Goal: Task Accomplishment & Management: Complete application form

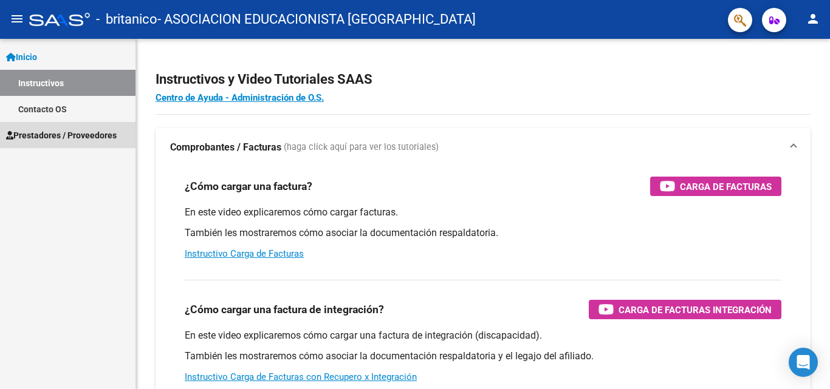
click at [47, 135] on span "Prestadores / Proveedores" at bounding box center [61, 135] width 111 height 13
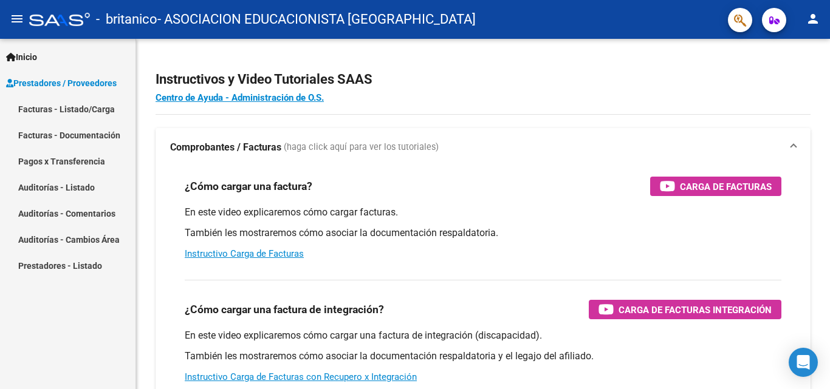
click at [74, 109] on link "Facturas - Listado/Carga" at bounding box center [67, 109] width 135 height 26
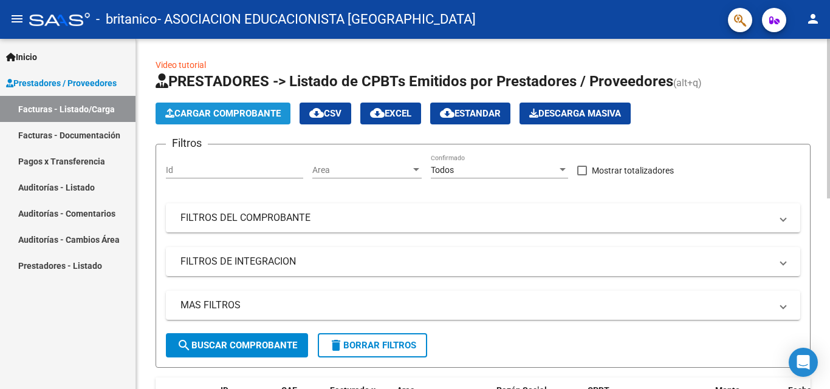
click at [239, 115] on span "Cargar Comprobante" at bounding box center [222, 113] width 115 height 11
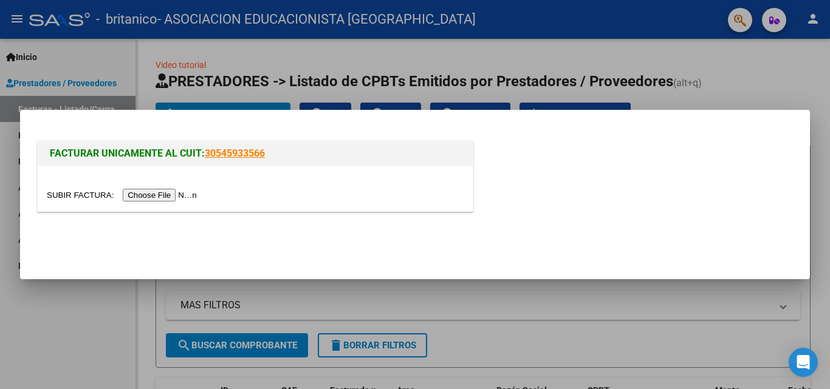
click at [165, 196] on input "file" at bounding box center [124, 195] width 154 height 13
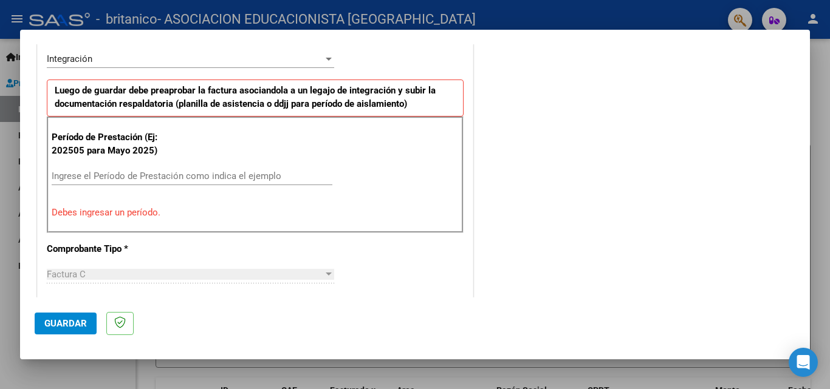
scroll to position [243, 0]
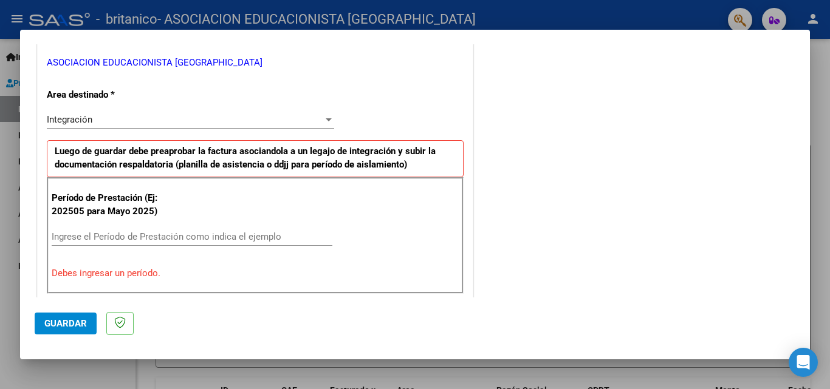
click at [95, 235] on input "Ingrese el Período de Prestación como indica el ejemplo" at bounding box center [192, 236] width 281 height 11
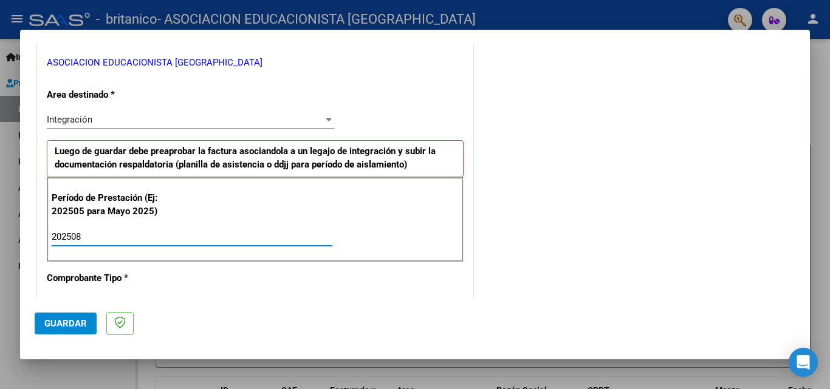
type input "202508"
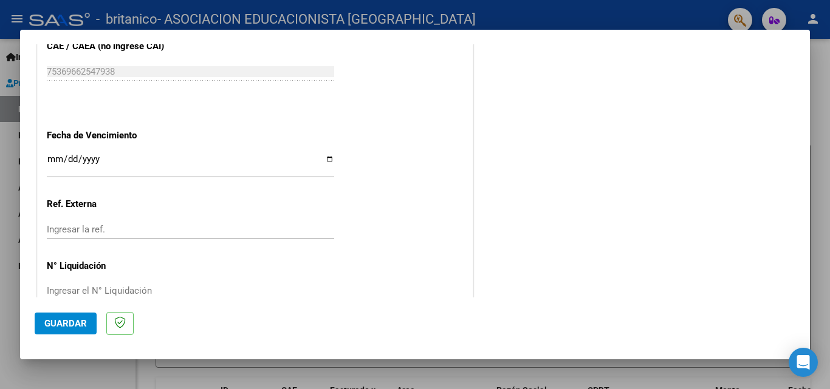
scroll to position [816, 0]
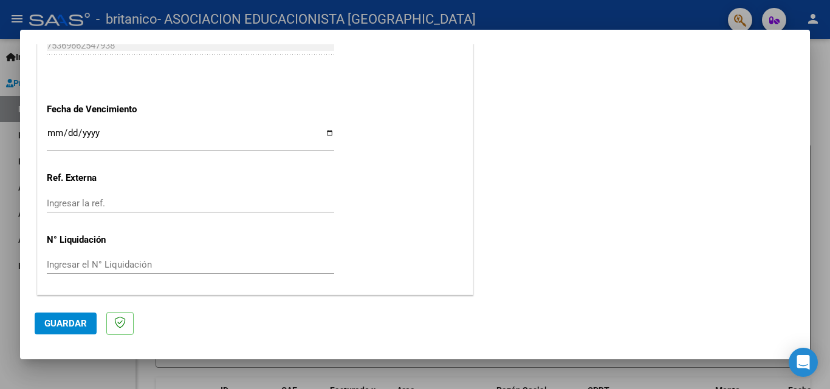
click at [47, 330] on button "Guardar" at bounding box center [66, 324] width 62 height 22
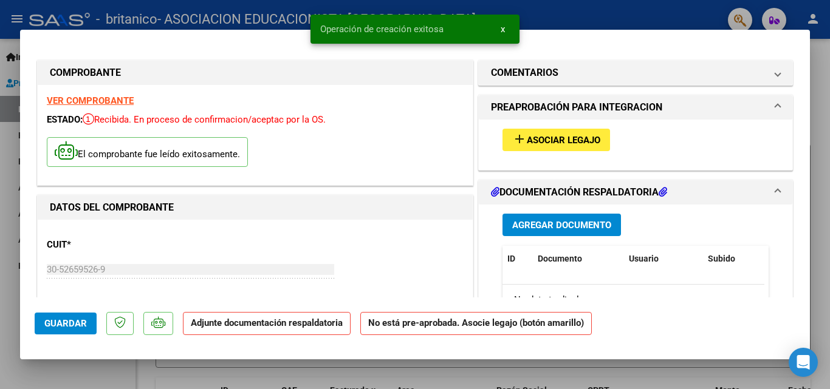
click at [577, 140] on span "Asociar Legajo" at bounding box center [564, 140] width 74 height 11
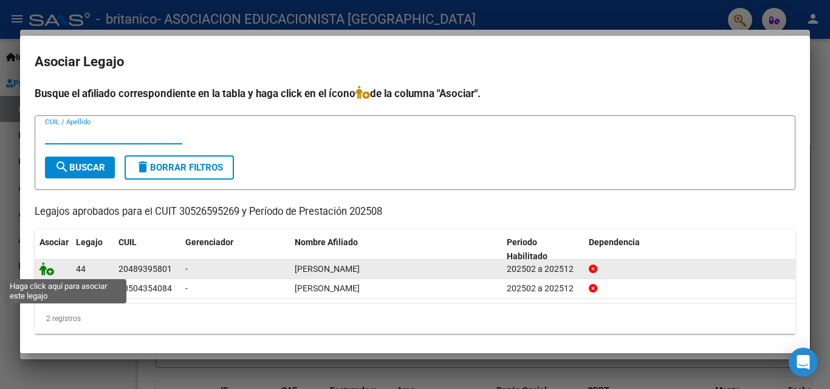
click at [49, 270] on icon at bounding box center [46, 268] width 15 height 13
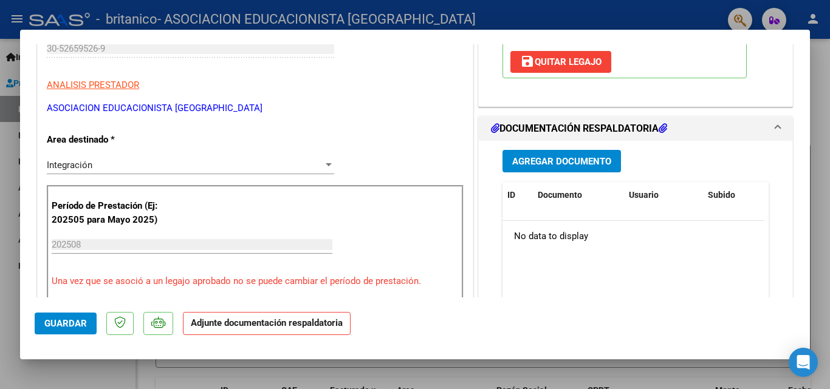
scroll to position [243, 0]
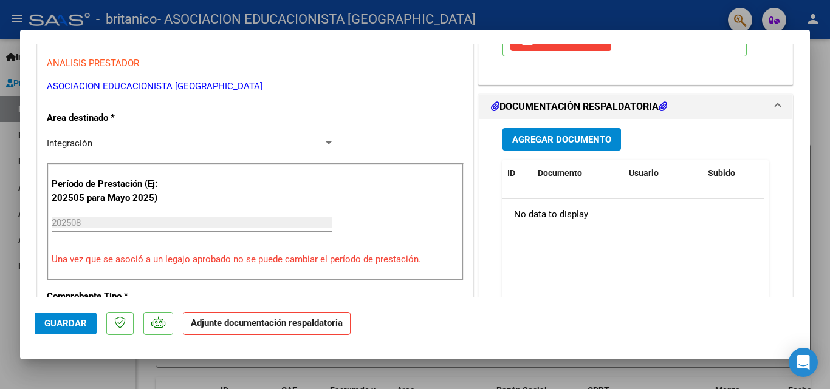
click at [572, 131] on button "Agregar Documento" at bounding box center [561, 139] width 118 height 22
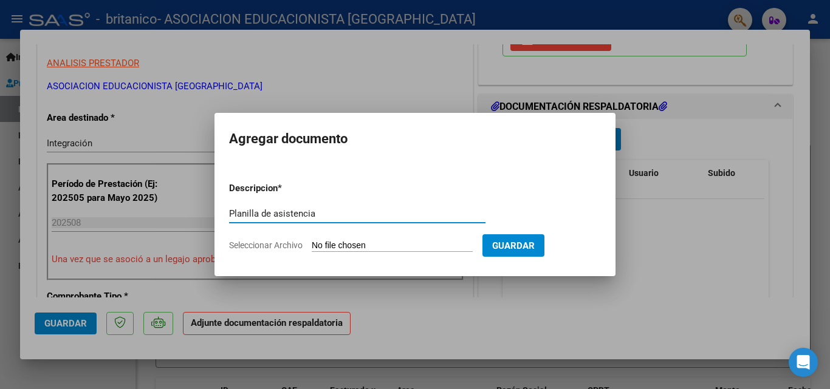
type input "Planilla de asistencia"
click at [365, 247] on input "Seleccionar Archivo" at bounding box center [392, 247] width 161 height 12
type input "C:\fakepath\[PERSON_NAME]- Planilla de asistencia - FORMACION LABORAL.pdf"
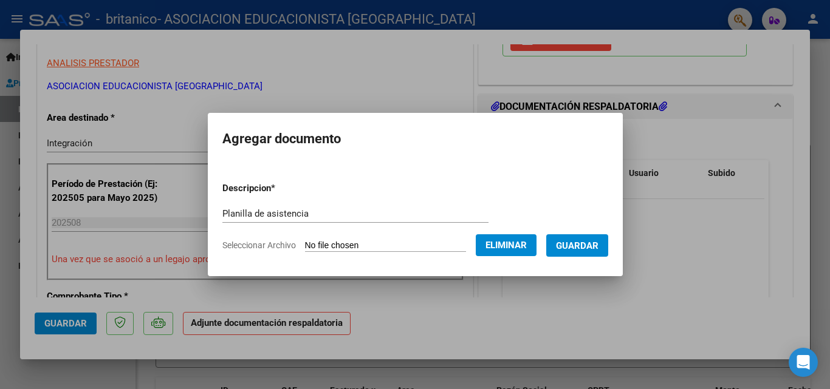
click at [575, 244] on span "Guardar" at bounding box center [577, 246] width 43 height 11
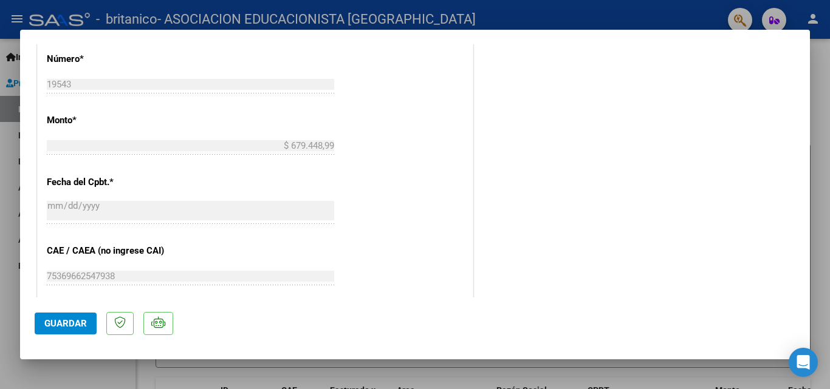
scroll to position [668, 0]
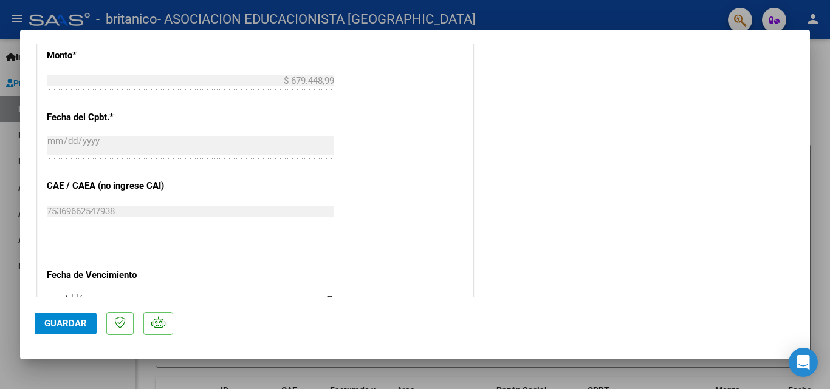
click at [76, 322] on span "Guardar" at bounding box center [65, 323] width 43 height 11
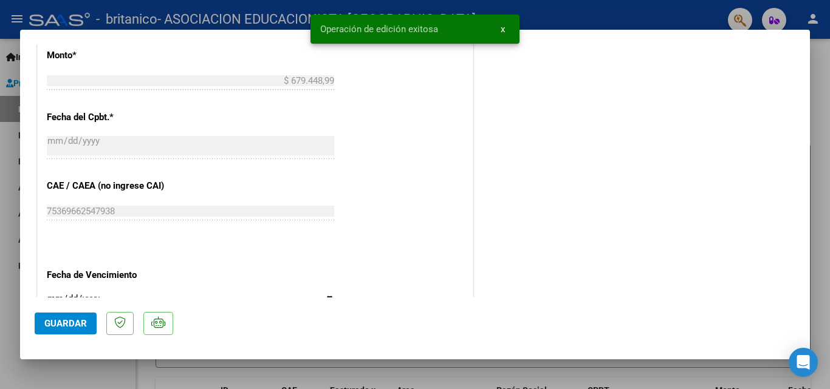
click at [502, 26] on span "x" at bounding box center [503, 29] width 4 height 11
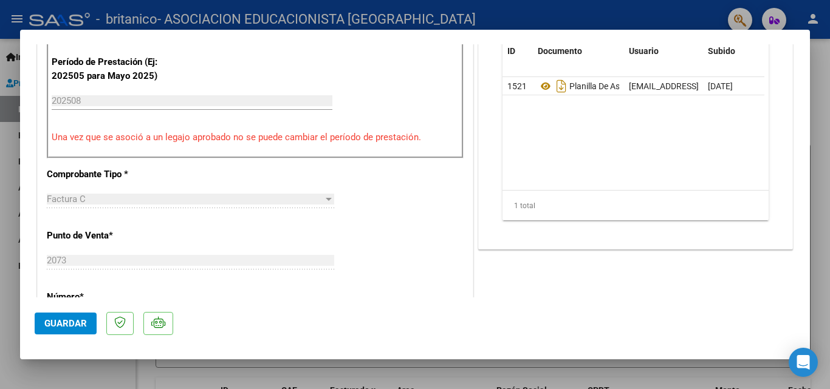
scroll to position [61, 0]
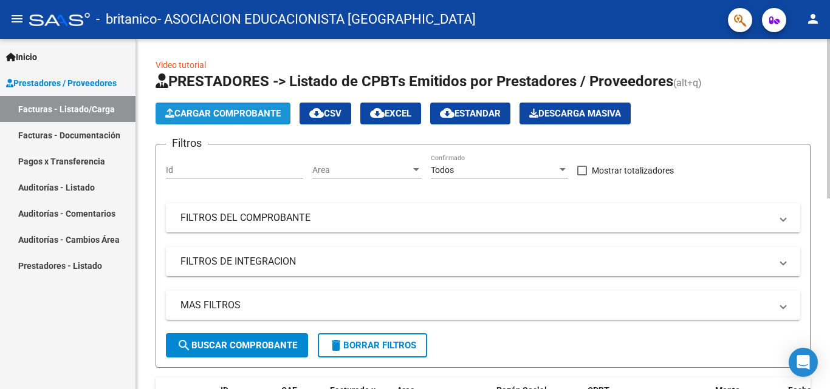
click at [255, 122] on button "Cargar Comprobante" at bounding box center [223, 114] width 135 height 22
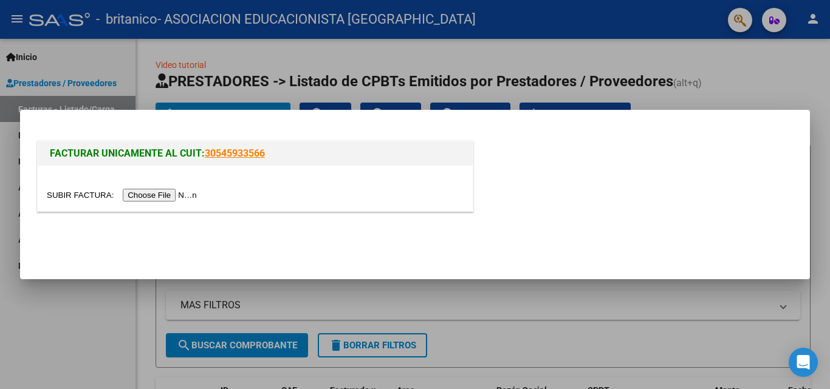
click at [166, 193] on input "file" at bounding box center [124, 195] width 154 height 13
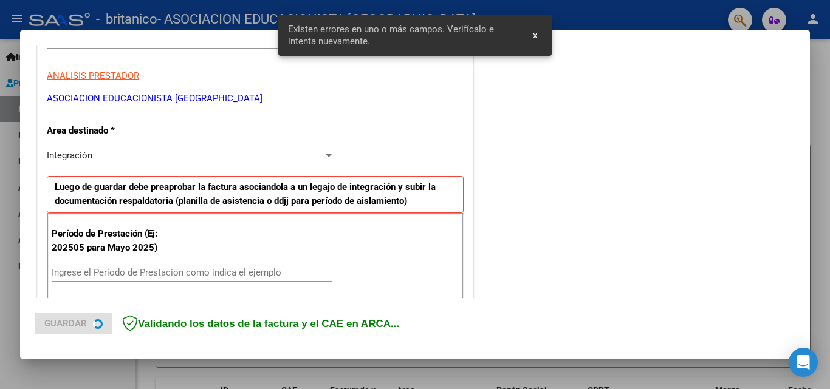
scroll to position [274, 0]
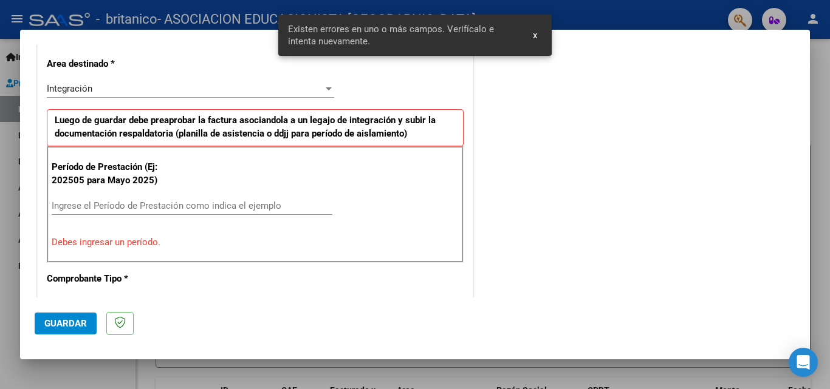
click at [126, 203] on input "Ingrese el Período de Prestación como indica el ejemplo" at bounding box center [192, 205] width 281 height 11
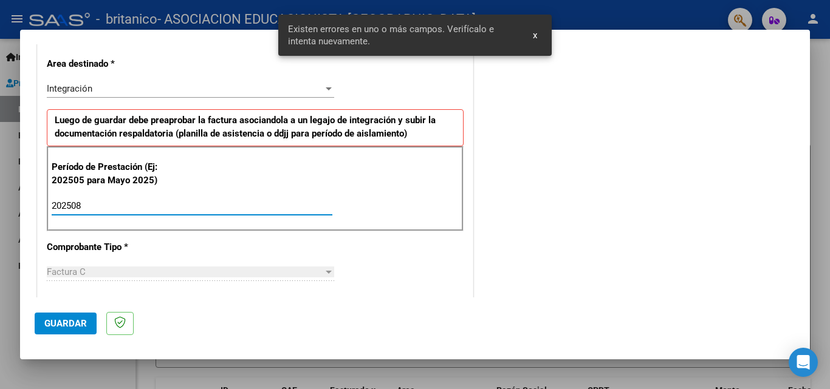
type input "202508"
click at [38, 239] on div "CUIT * 30-52659526-9 Ingresar CUIT ANALISIS PRESTADOR ASOCIACION EDUCACIONISTA …" at bounding box center [255, 379] width 435 height 914
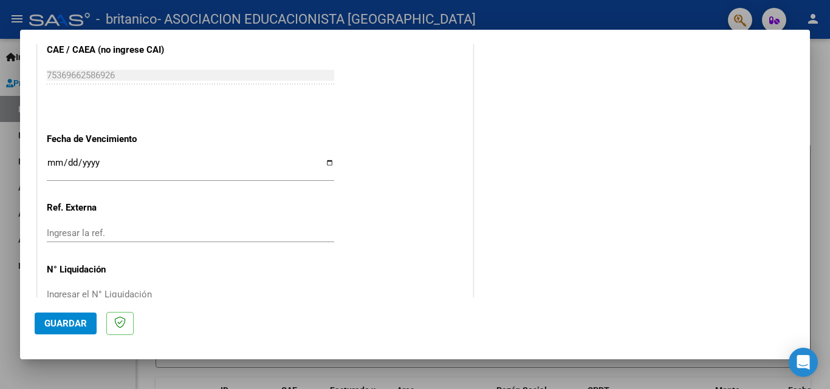
scroll to position [816, 0]
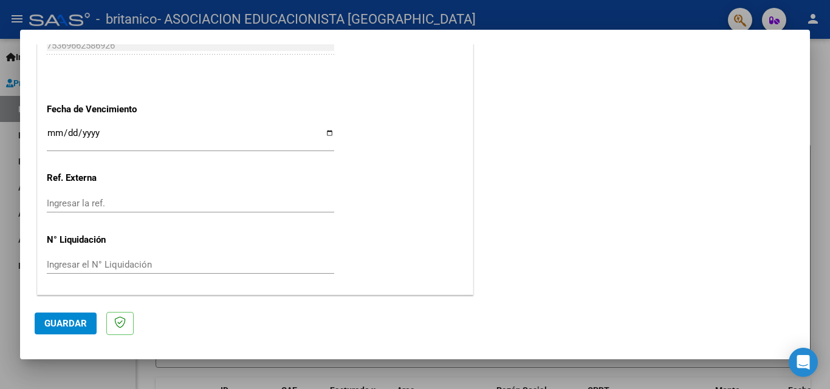
drag, startPoint x: 66, startPoint y: 321, endPoint x: 95, endPoint y: 321, distance: 29.8
click at [66, 322] on span "Guardar" at bounding box center [65, 323] width 43 height 11
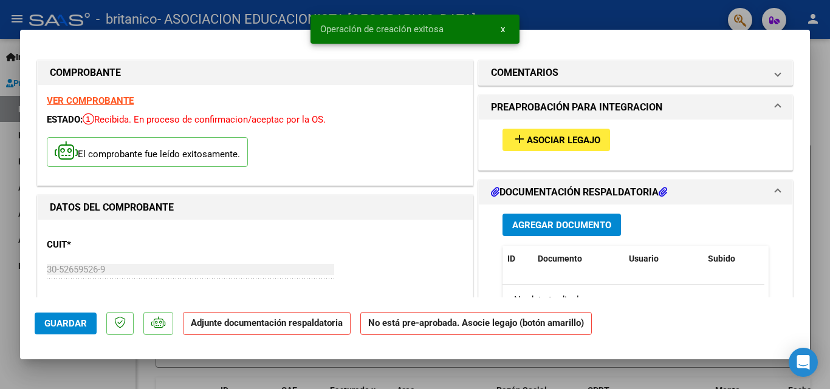
click at [574, 131] on button "add Asociar Legajo" at bounding box center [556, 140] width 108 height 22
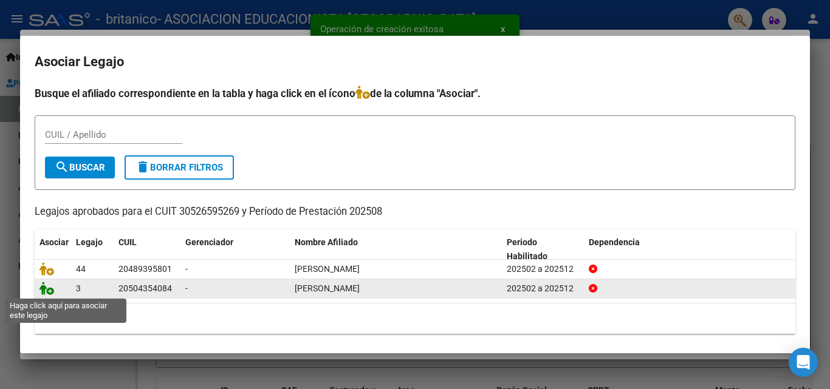
click at [45, 290] on icon at bounding box center [46, 288] width 15 height 13
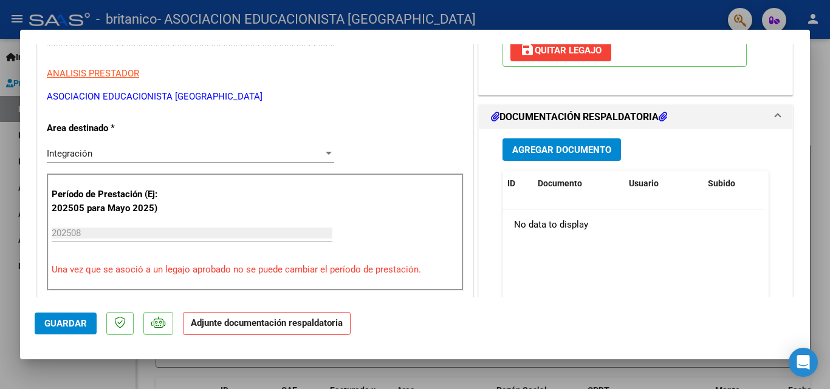
scroll to position [243, 0]
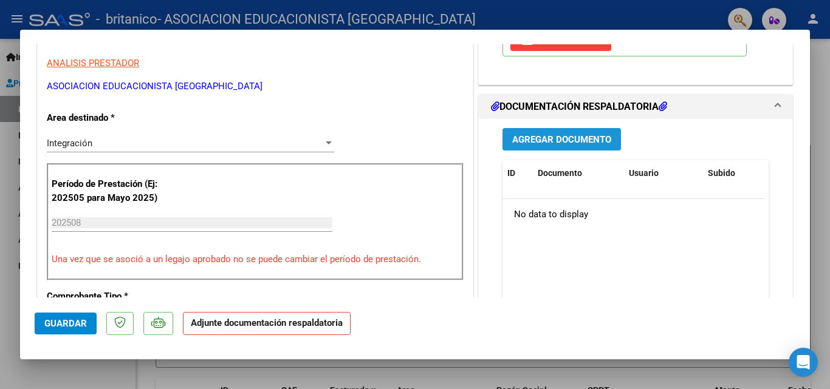
click at [567, 145] on span "Agregar Documento" at bounding box center [561, 139] width 99 height 11
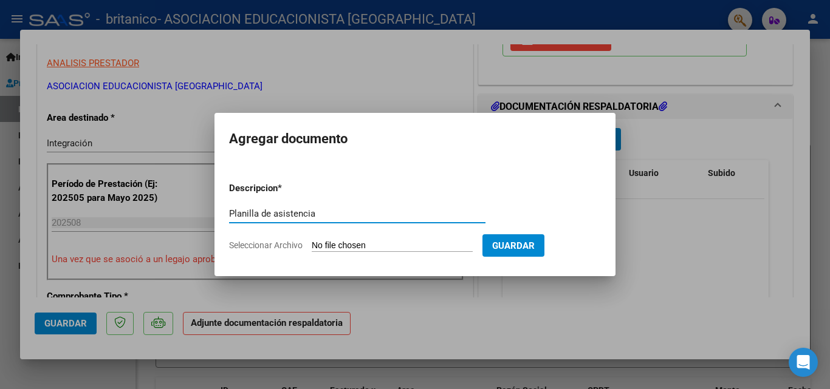
type input "Planilla de asistencia"
click at [355, 245] on input "Seleccionar Archivo" at bounding box center [392, 247] width 161 height 12
type input "C:\fakepath\[PERSON_NAME] [PERSON_NAME] - Planilla de asistencia EGB PRIMARIA.p…"
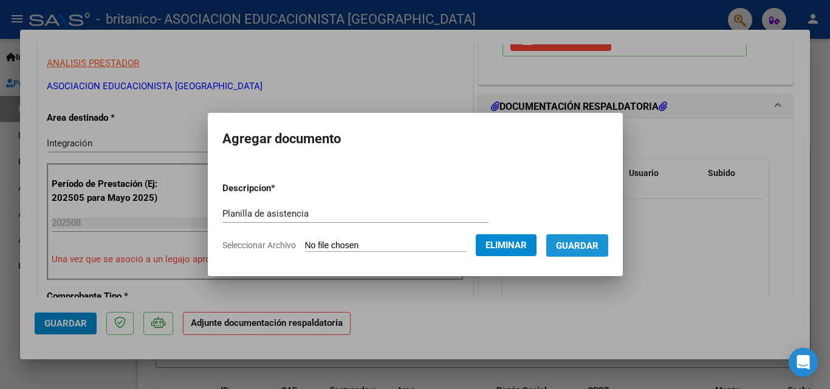
click at [575, 239] on button "Guardar" at bounding box center [577, 246] width 62 height 22
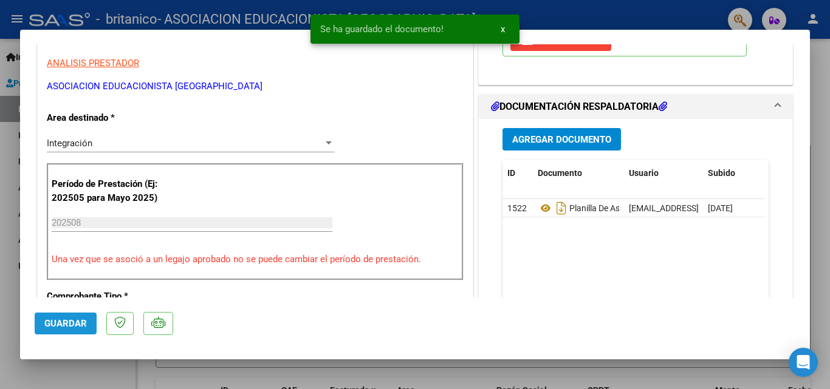
click at [55, 324] on span "Guardar" at bounding box center [65, 323] width 43 height 11
click at [507, 29] on button "x" at bounding box center [503, 29] width 24 height 22
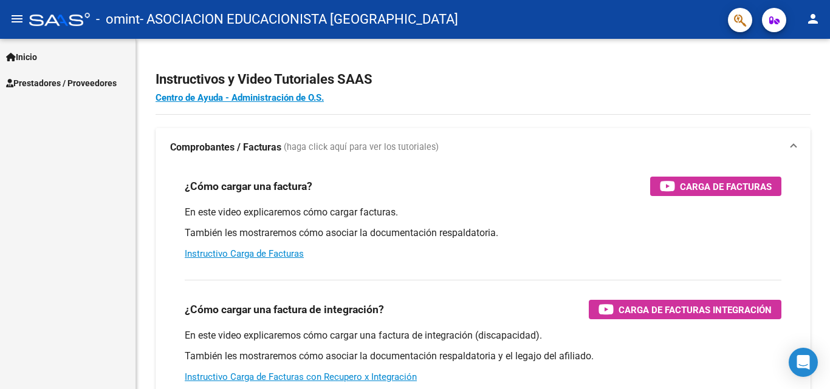
click at [43, 80] on span "Prestadores / Proveedores" at bounding box center [61, 83] width 111 height 13
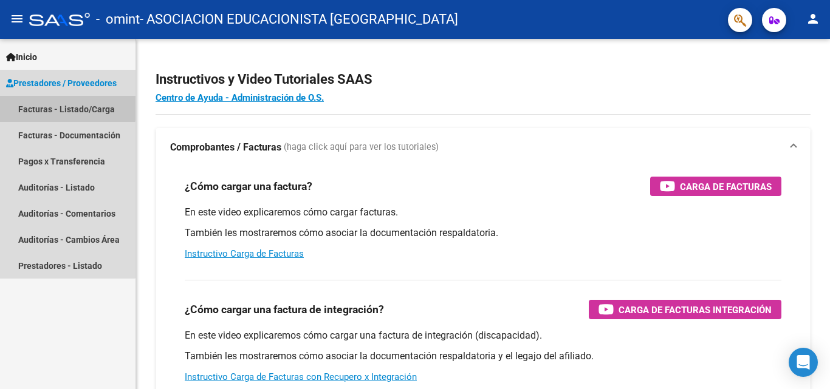
click at [47, 106] on link "Facturas - Listado/Carga" at bounding box center [67, 109] width 135 height 26
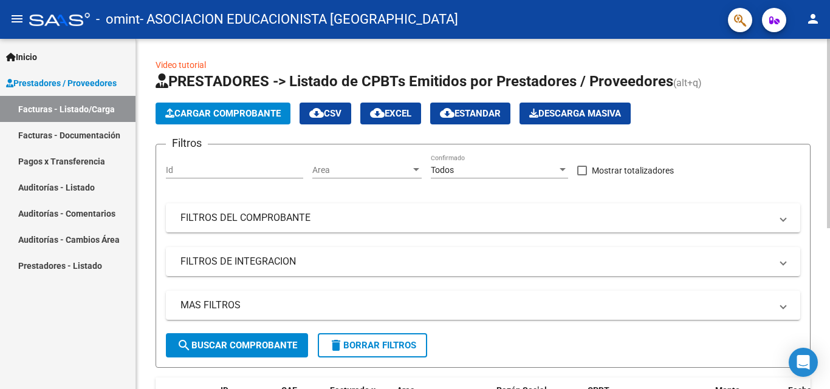
click at [267, 114] on span "Cargar Comprobante" at bounding box center [222, 113] width 115 height 11
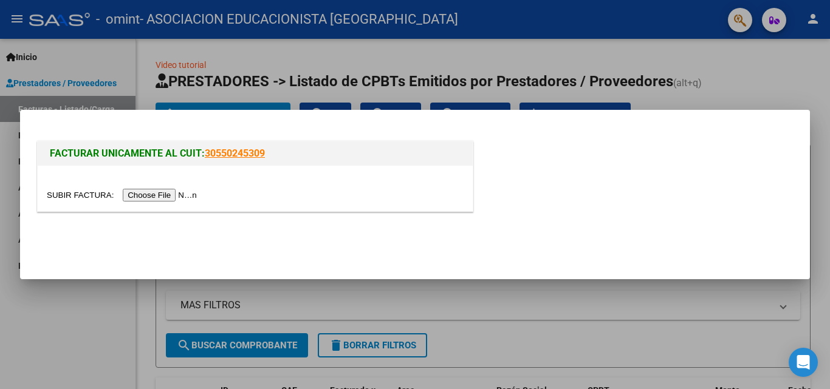
click at [177, 192] on input "file" at bounding box center [124, 195] width 154 height 13
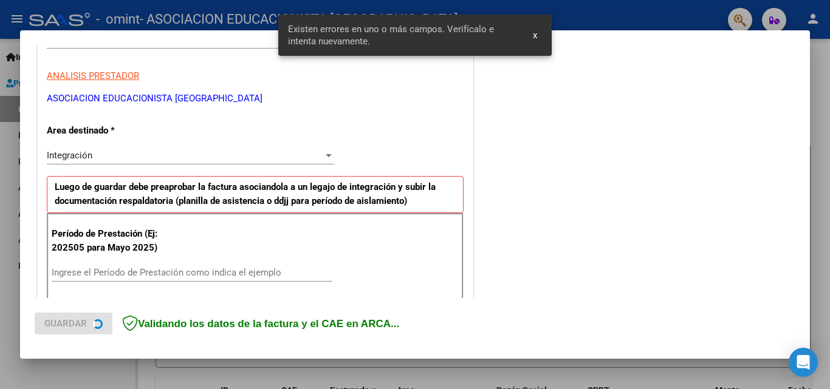
scroll to position [274, 0]
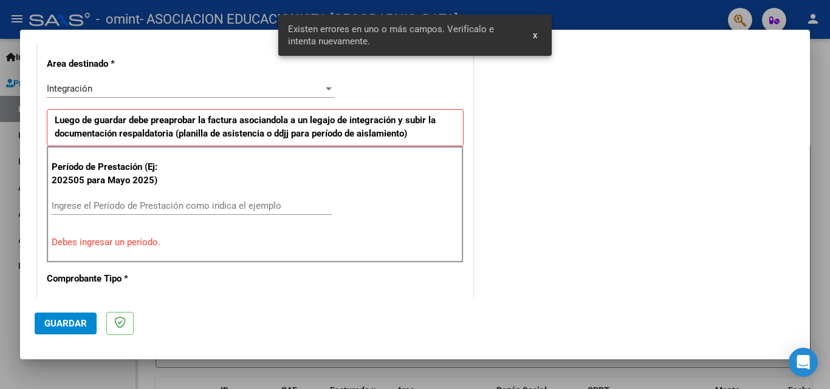
click at [97, 200] on input "Ingrese el Período de Prestación como indica el ejemplo" at bounding box center [192, 205] width 281 height 11
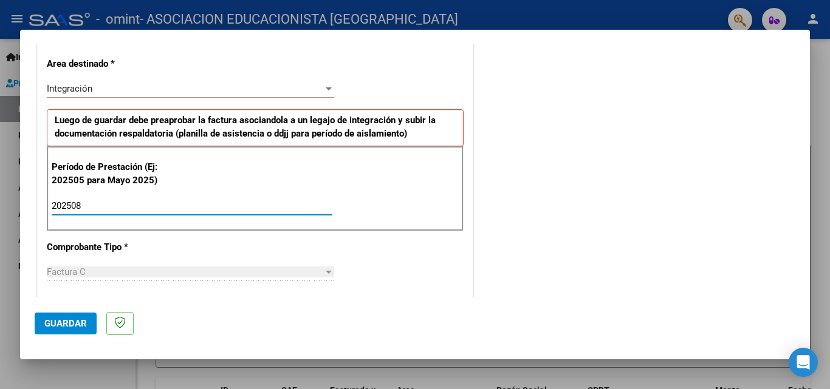
type input "202508"
click at [40, 248] on div "CUIT * 30-52659526-9 Ingresar CUIT ANALISIS PRESTADOR ASOCIACION EDUCACIONISTA …" at bounding box center [255, 379] width 435 height 914
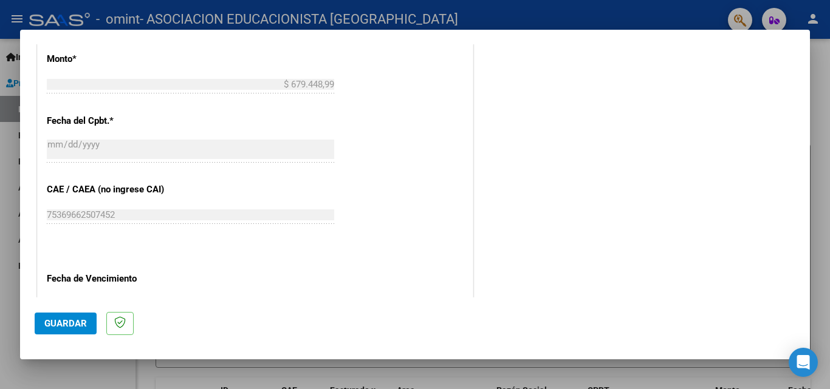
scroll to position [699, 0]
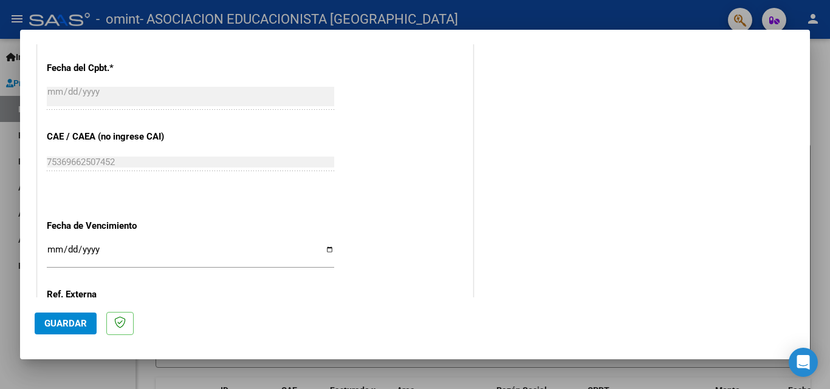
click at [49, 317] on button "Guardar" at bounding box center [66, 324] width 62 height 22
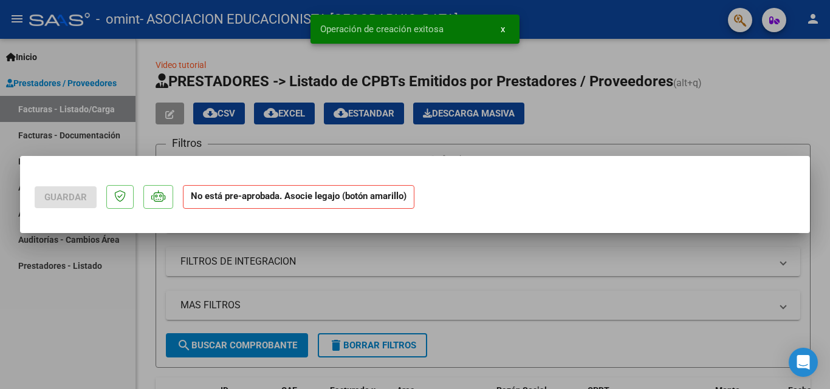
scroll to position [0, 0]
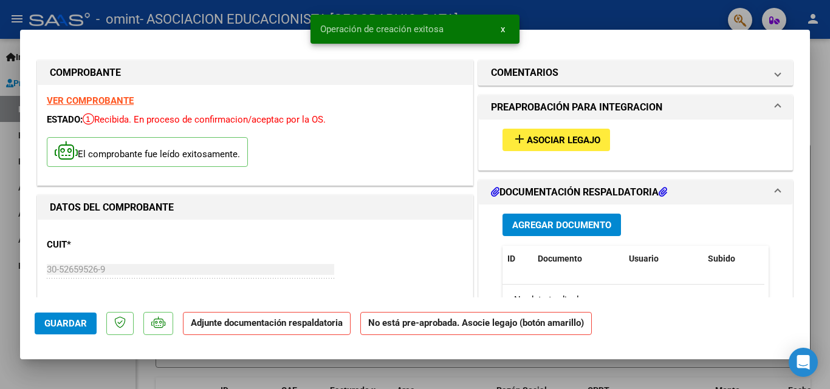
click at [566, 140] on span "Asociar Legajo" at bounding box center [564, 140] width 74 height 11
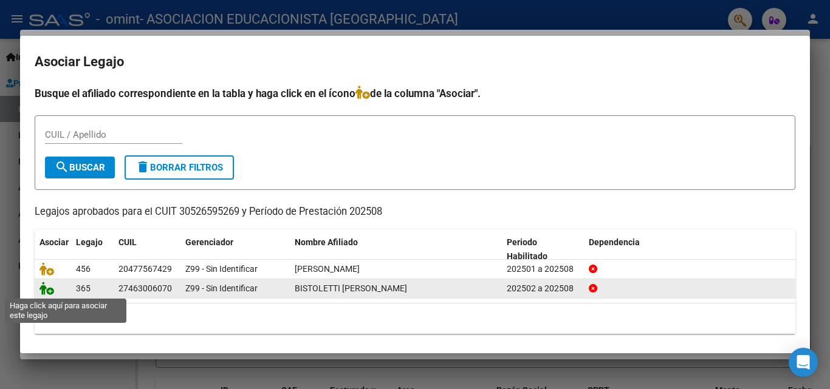
click at [49, 292] on icon at bounding box center [46, 288] width 15 height 13
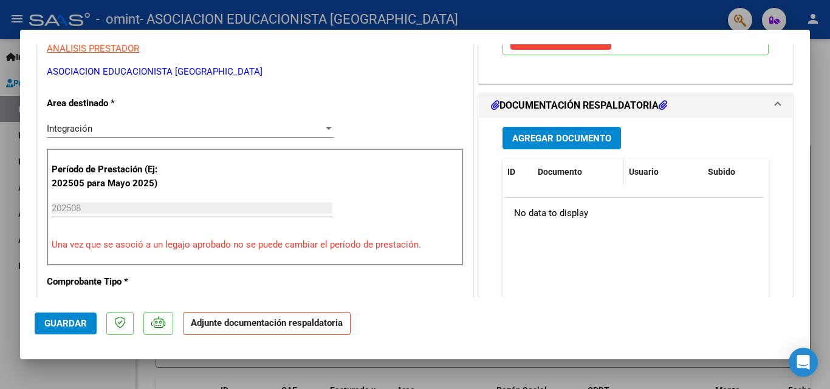
scroll to position [243, 0]
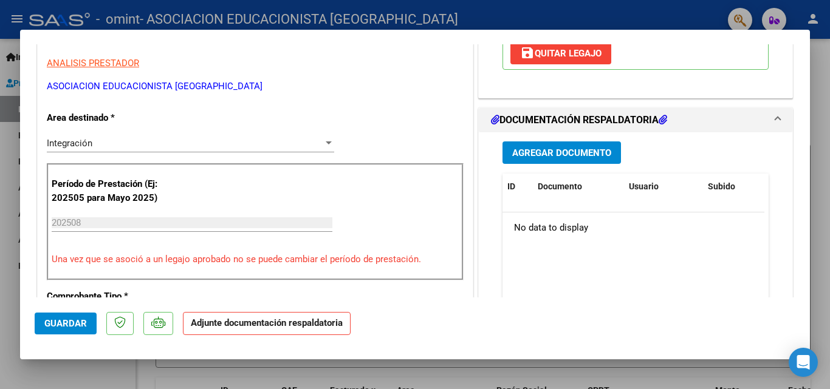
click at [573, 156] on span "Agregar Documento" at bounding box center [561, 153] width 99 height 11
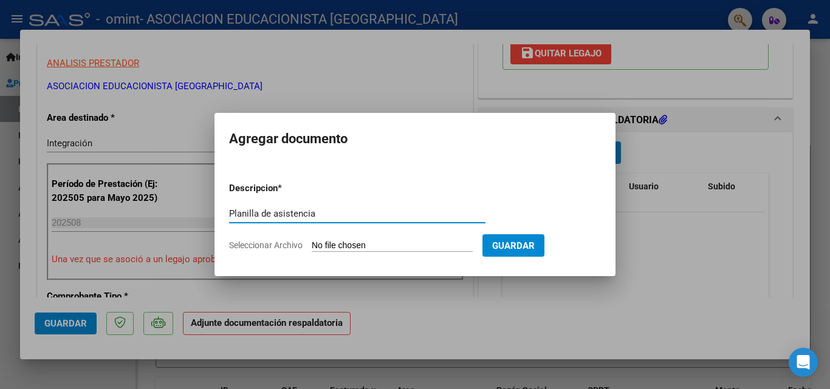
type input "Planilla de asistencia"
click at [394, 242] on input "Seleccionar Archivo" at bounding box center [392, 247] width 161 height 12
type input "C:\fakepath\BISTOLETTI, Olga Beatriz- Planilla de asistencia - FORMACION LABORA…"
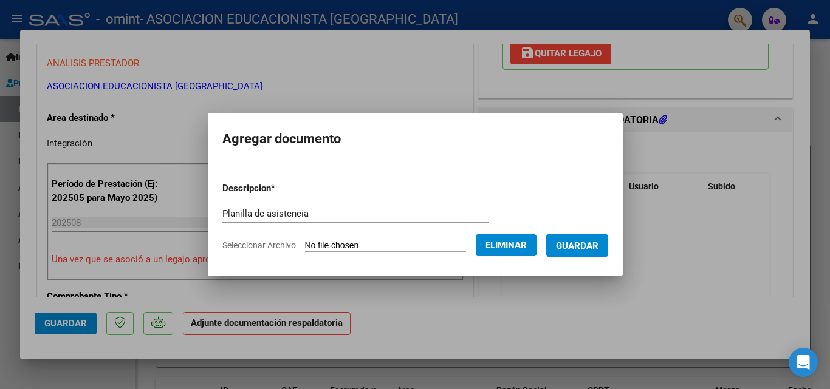
click at [591, 249] on span "Guardar" at bounding box center [577, 246] width 43 height 11
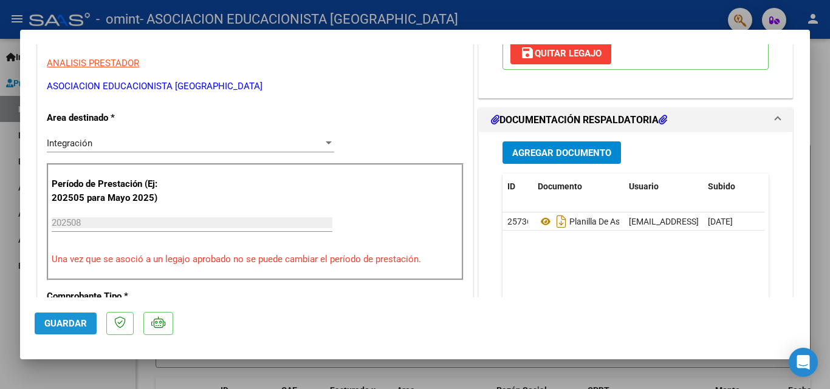
click at [75, 329] on button "Guardar" at bounding box center [66, 324] width 62 height 22
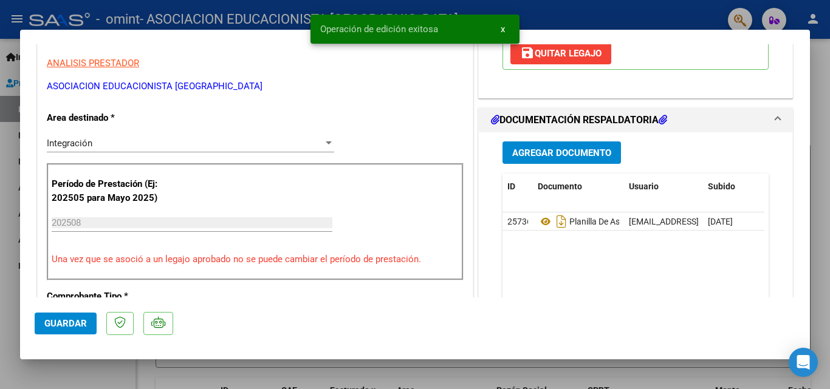
click at [501, 30] on span "x" at bounding box center [503, 29] width 4 height 11
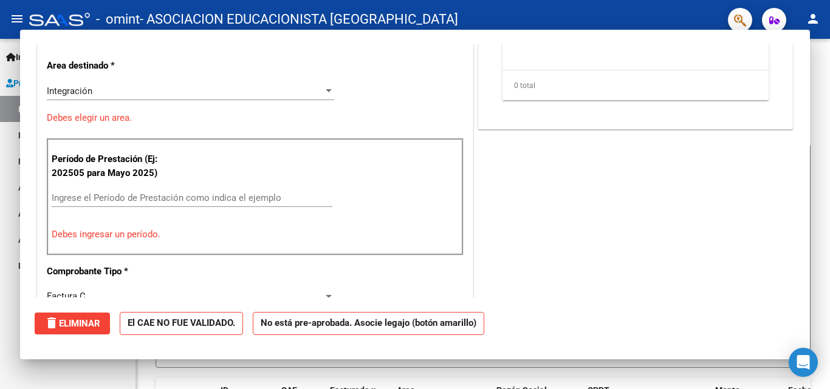
scroll to position [0, 0]
